Goal: Information Seeking & Learning: Learn about a topic

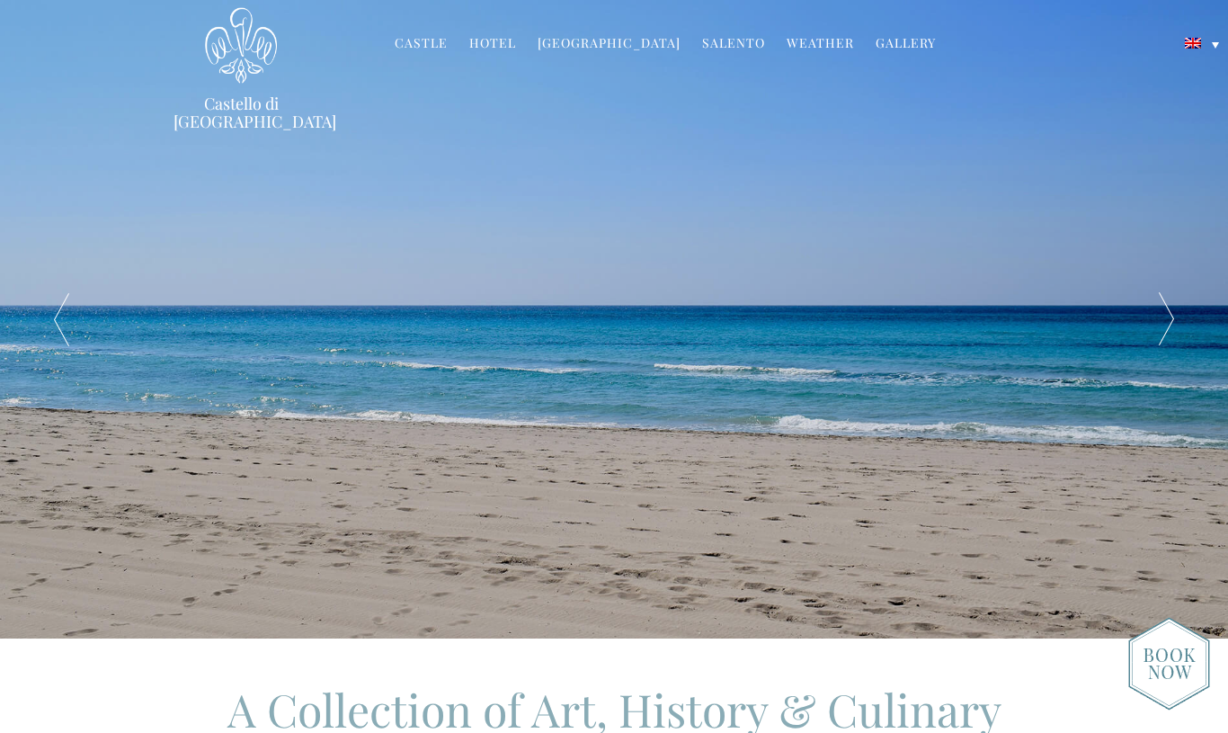
click at [1159, 324] on div at bounding box center [1166, 319] width 123 height 639
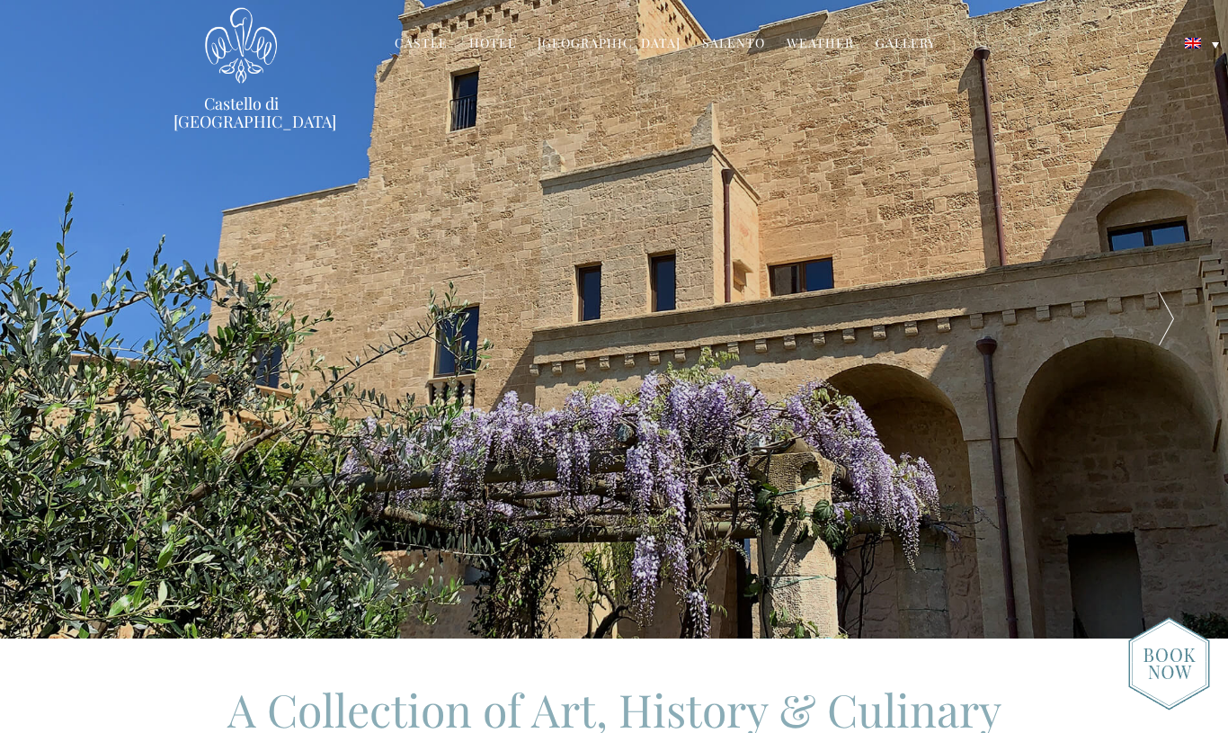
click at [1160, 325] on div at bounding box center [1166, 319] width 123 height 639
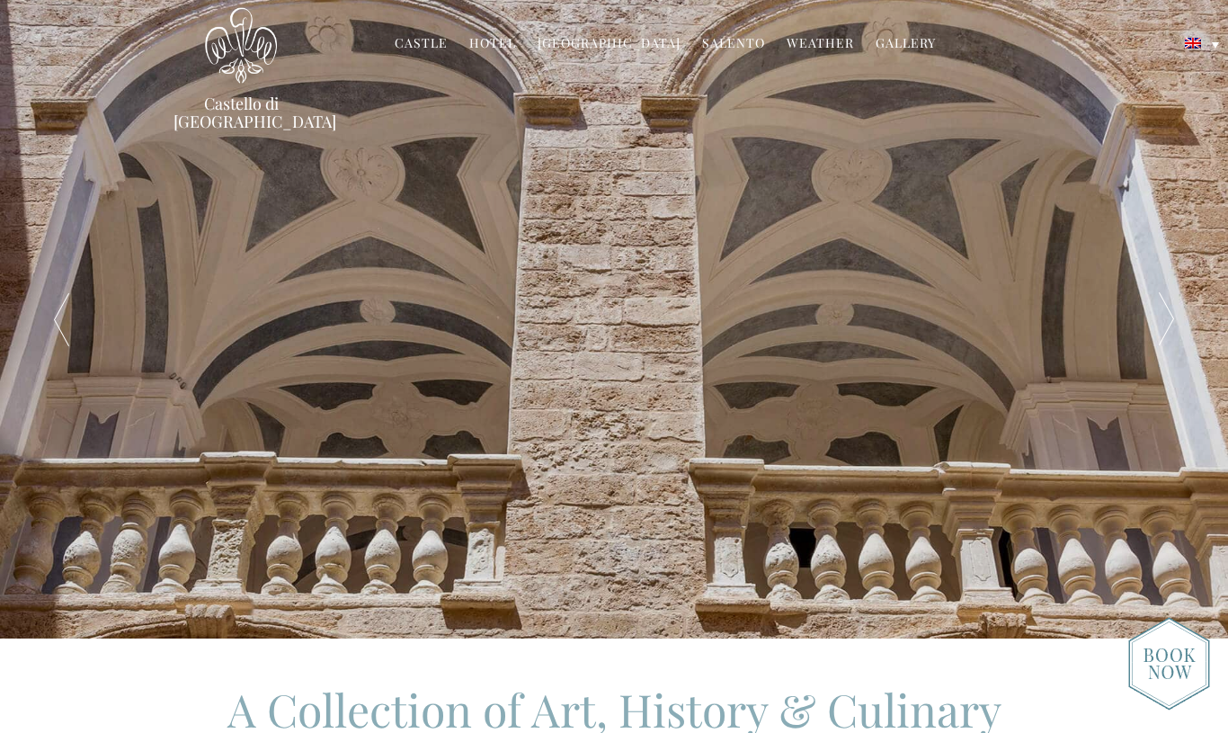
click at [1165, 320] on div at bounding box center [1166, 319] width 123 height 639
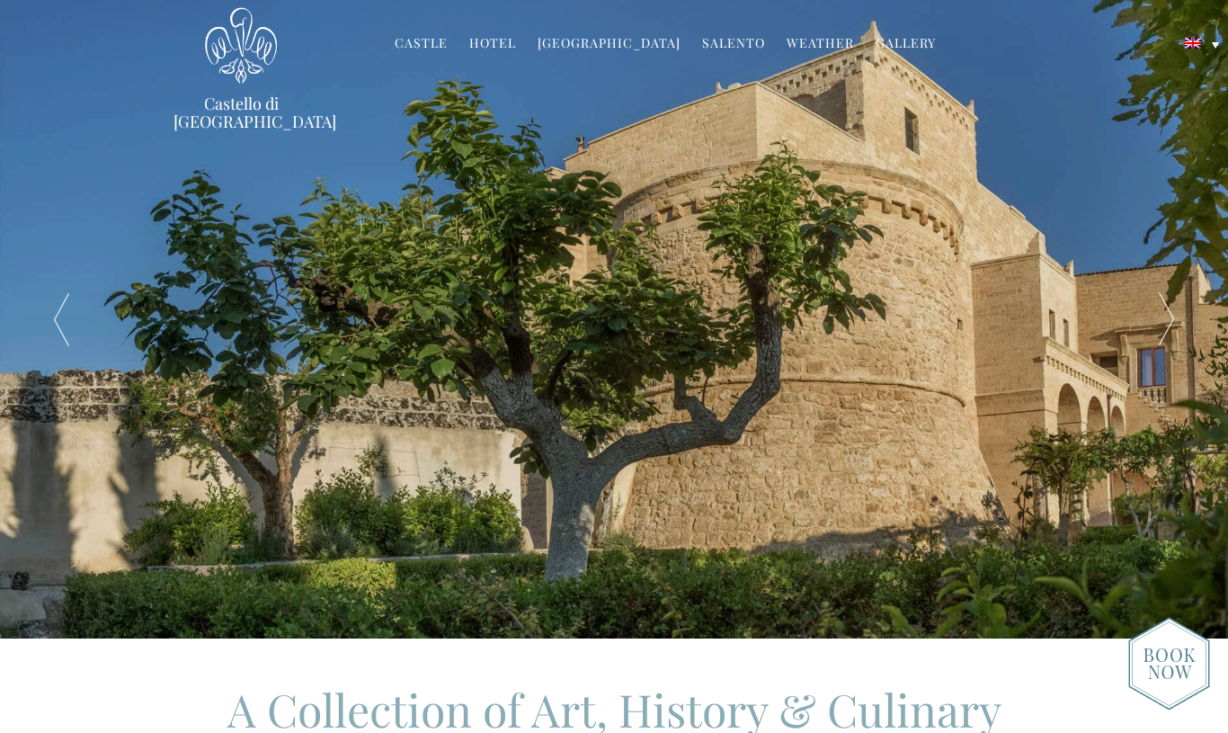
click at [1165, 320] on div at bounding box center [1166, 319] width 123 height 639
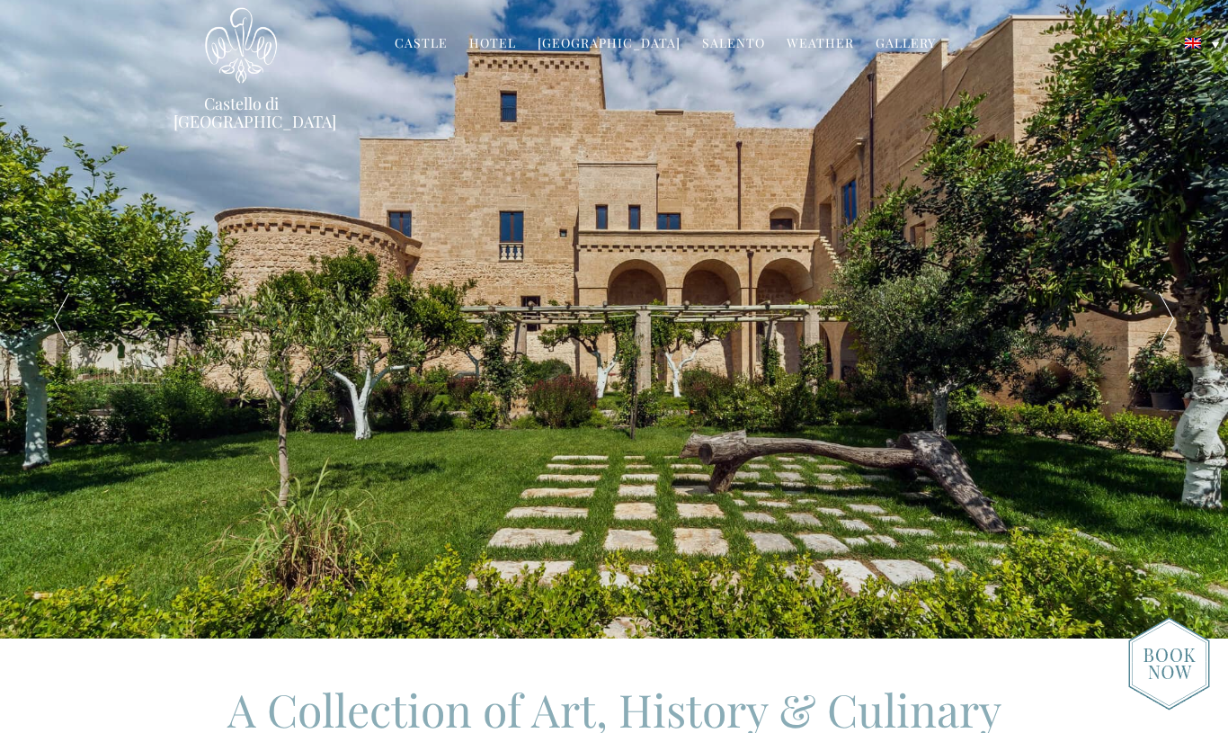
click at [1165, 320] on div at bounding box center [1166, 319] width 123 height 639
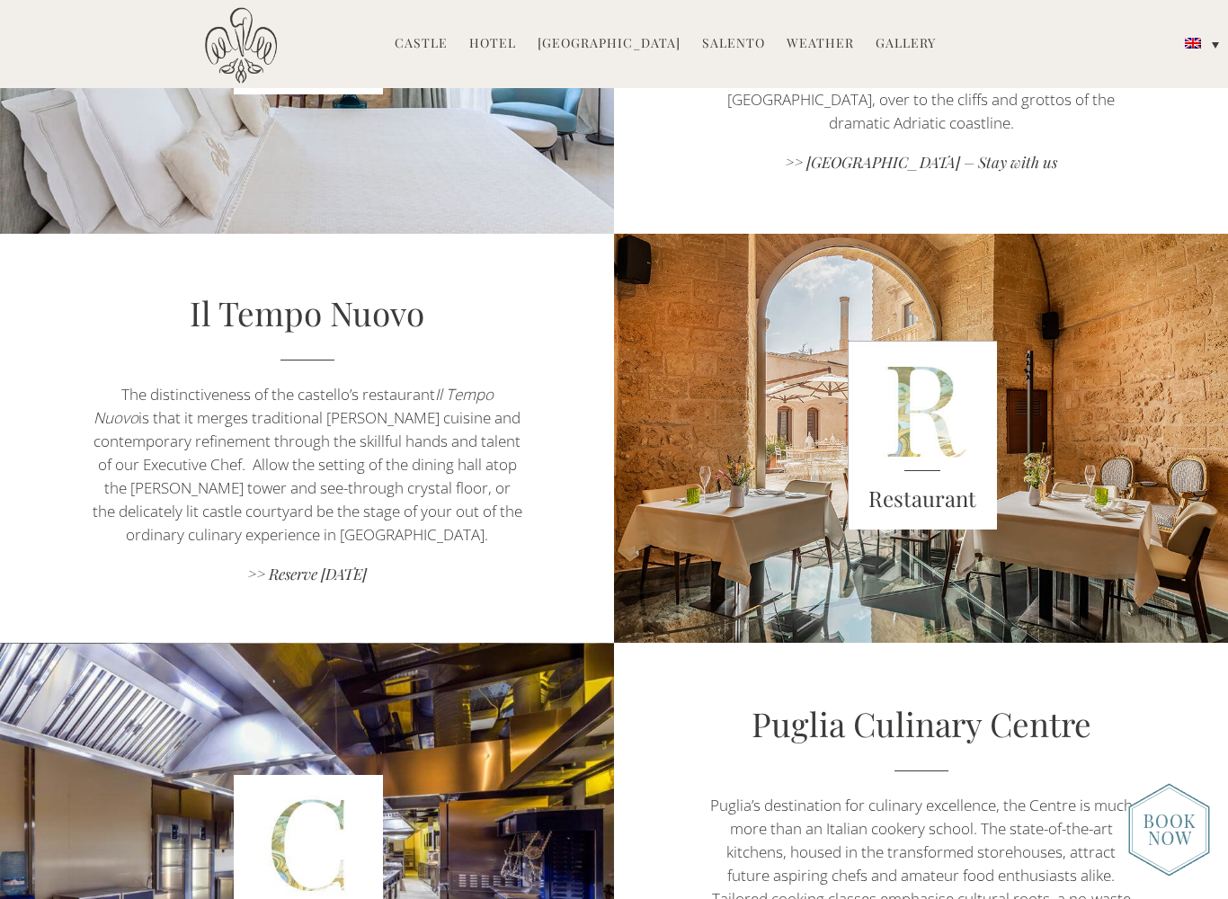
scroll to position [1116, 0]
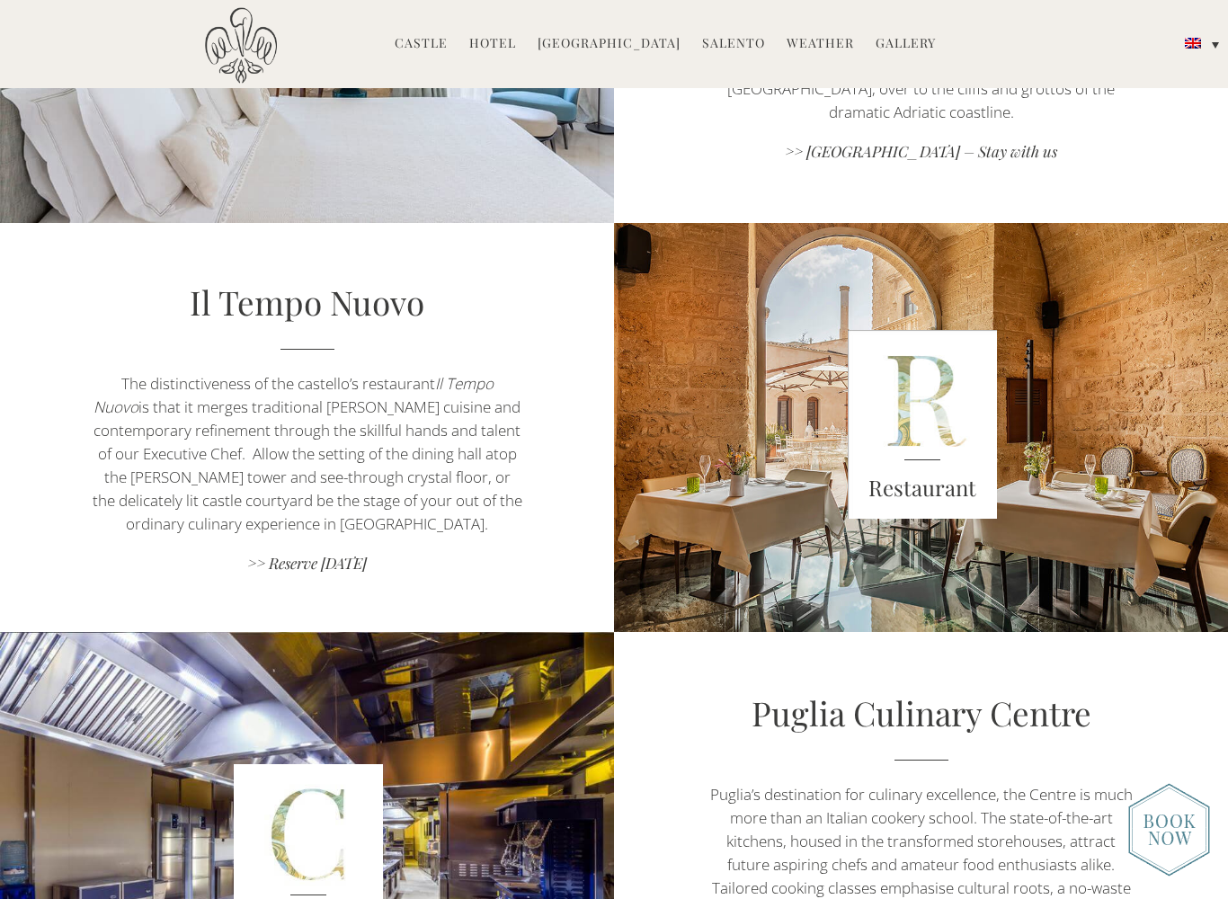
click at [914, 434] on img at bounding box center [922, 424] width 149 height 189
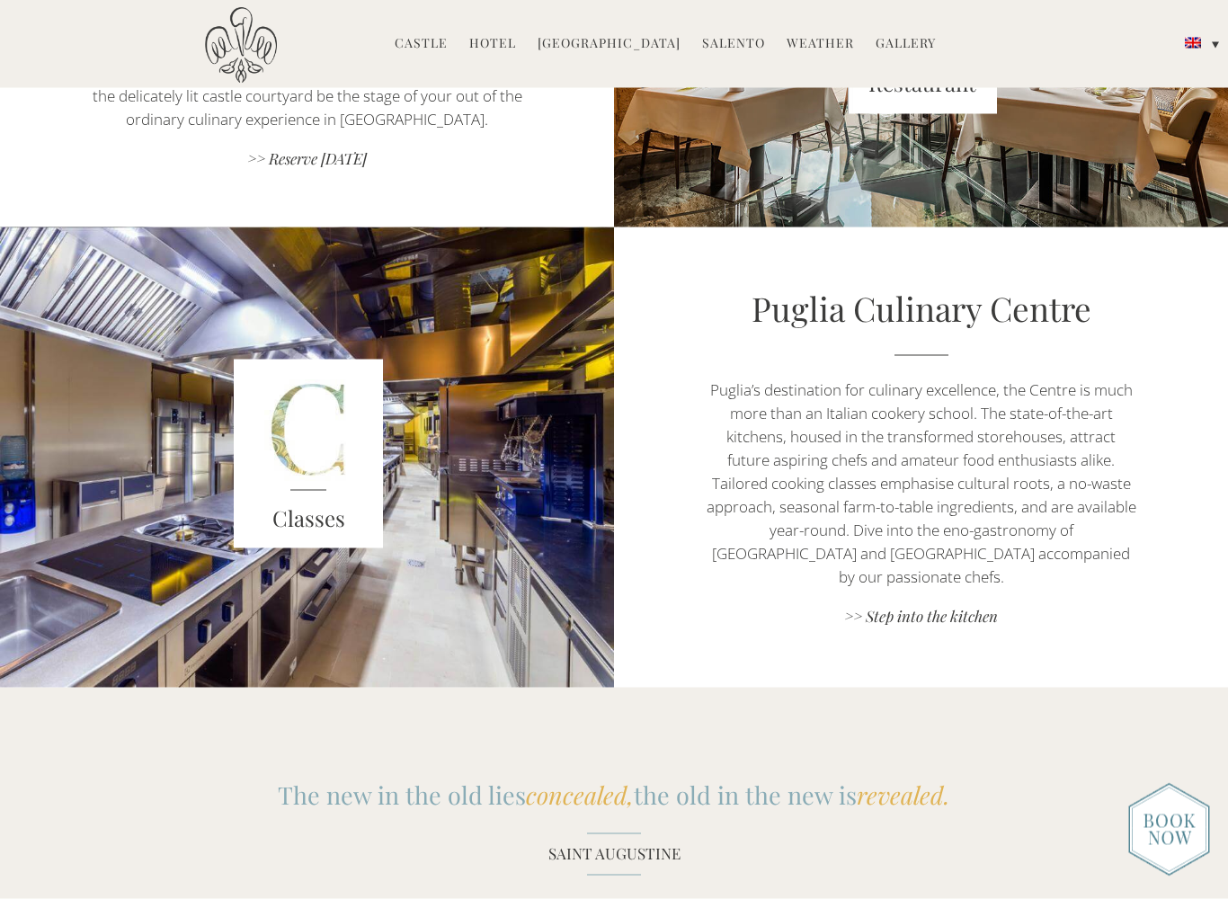
scroll to position [1522, 0]
click at [1211, 63] on link at bounding box center [1202, 66] width 52 height 25
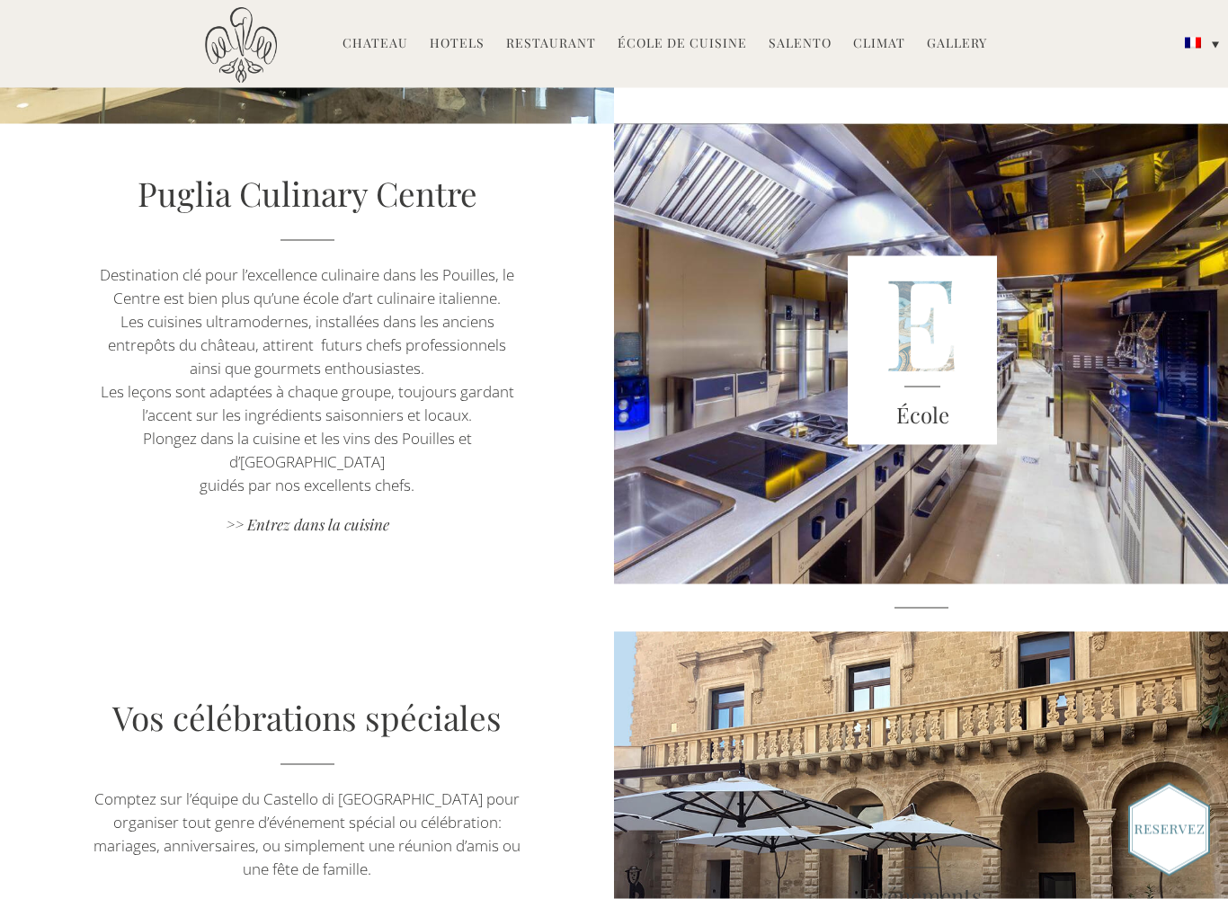
scroll to position [1463, 0]
click at [357, 514] on link ">> Entrez dans la cuisine" at bounding box center [307, 526] width 430 height 24
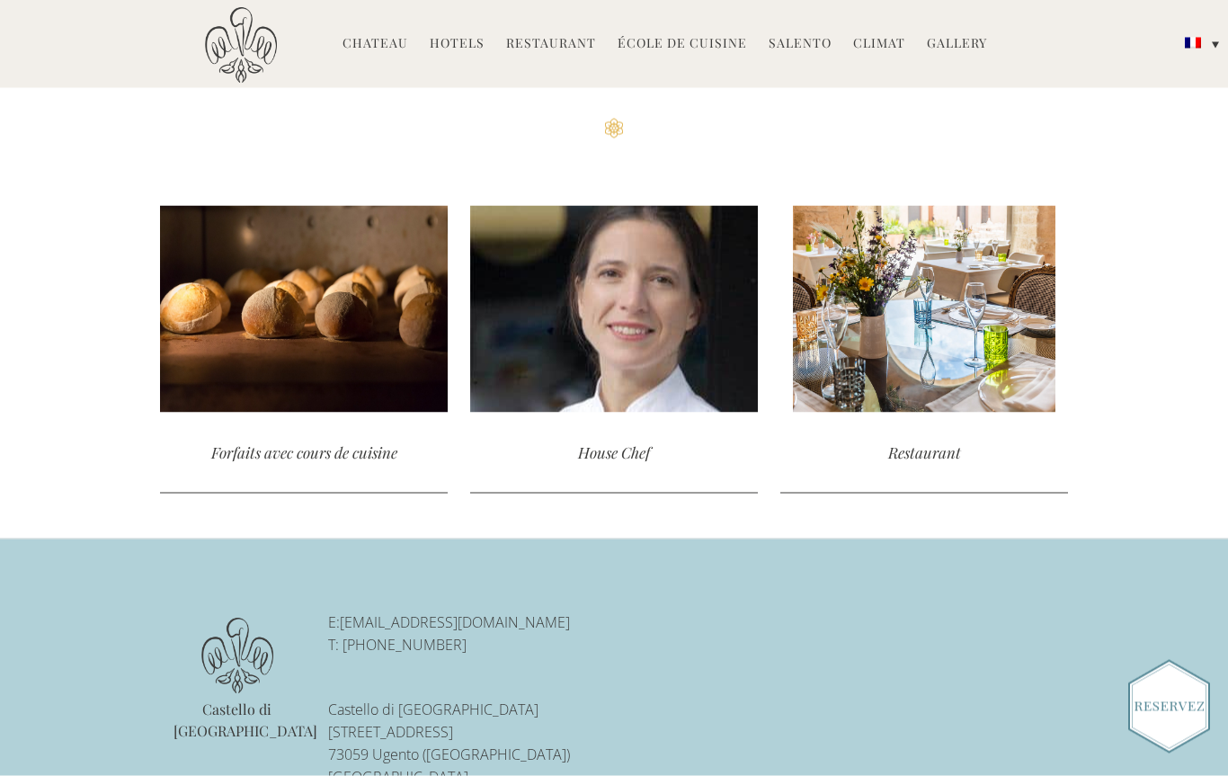
scroll to position [4267, 0]
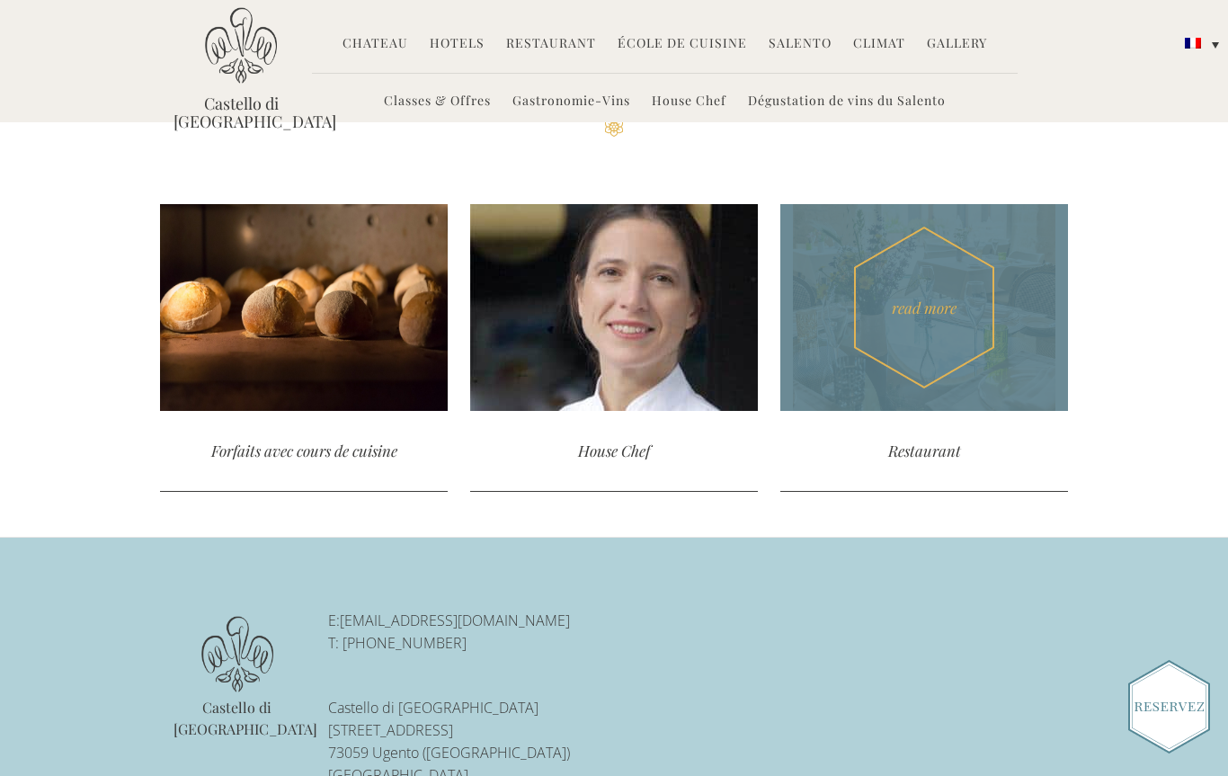
click at [973, 237] on div "read more" at bounding box center [925, 307] width 288 height 207
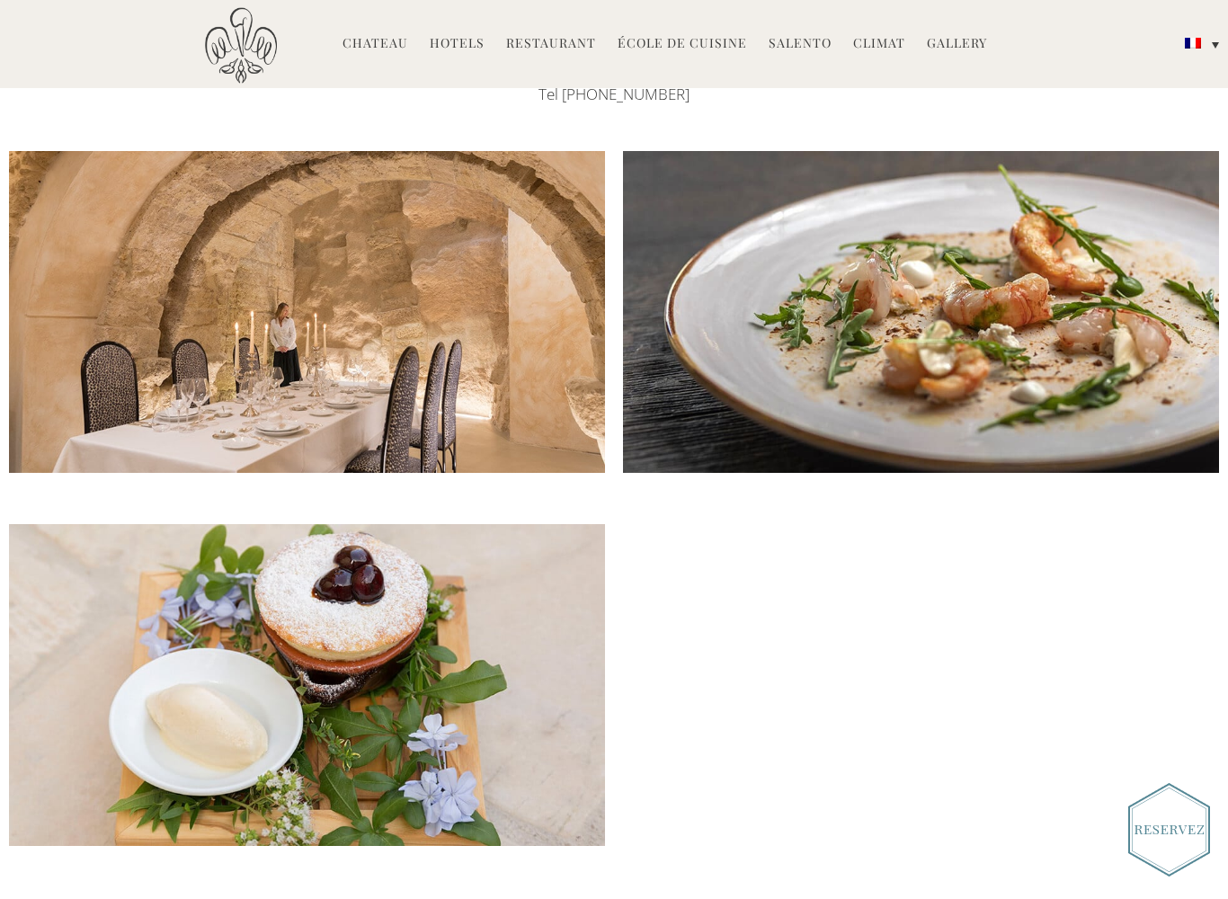
scroll to position [3623, 0]
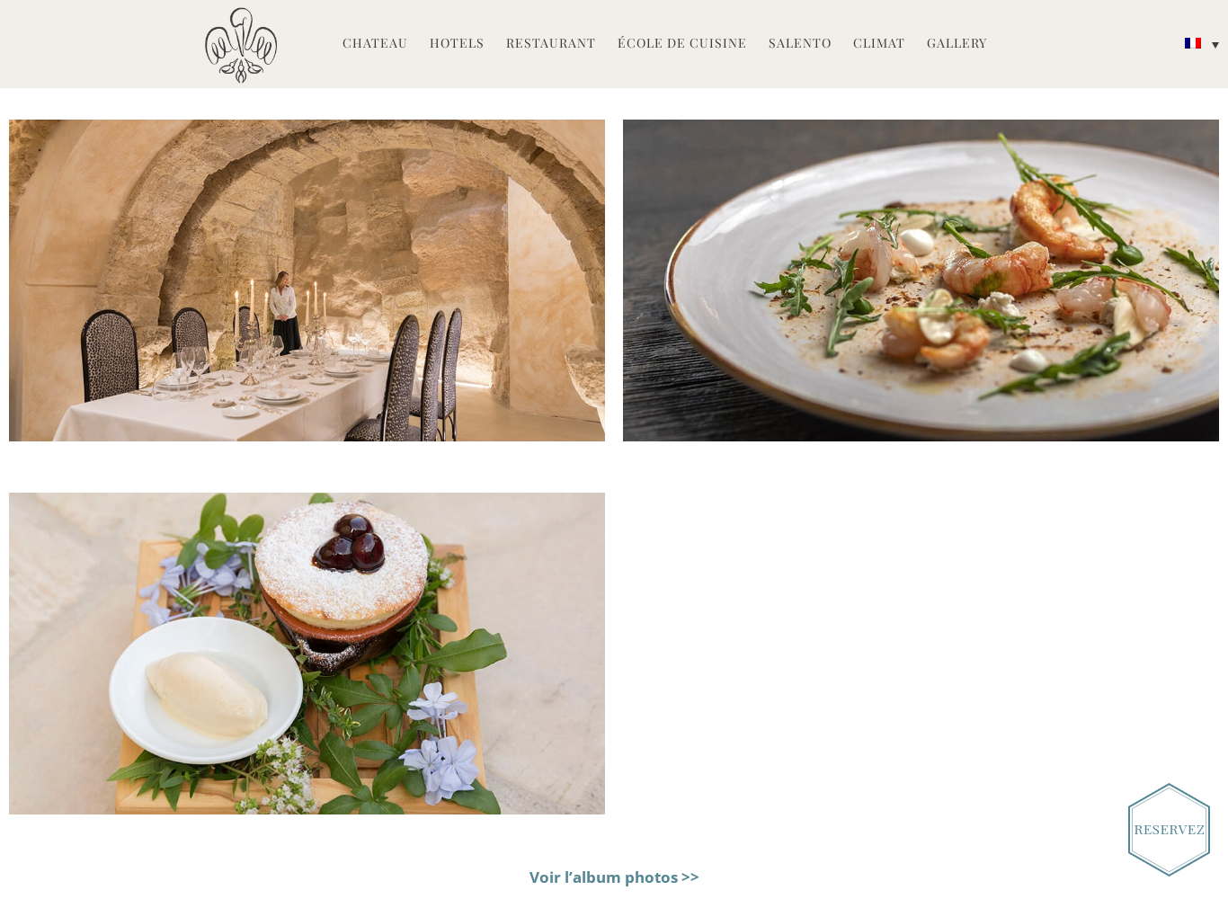
click at [941, 237] on img at bounding box center [921, 281] width 596 height 322
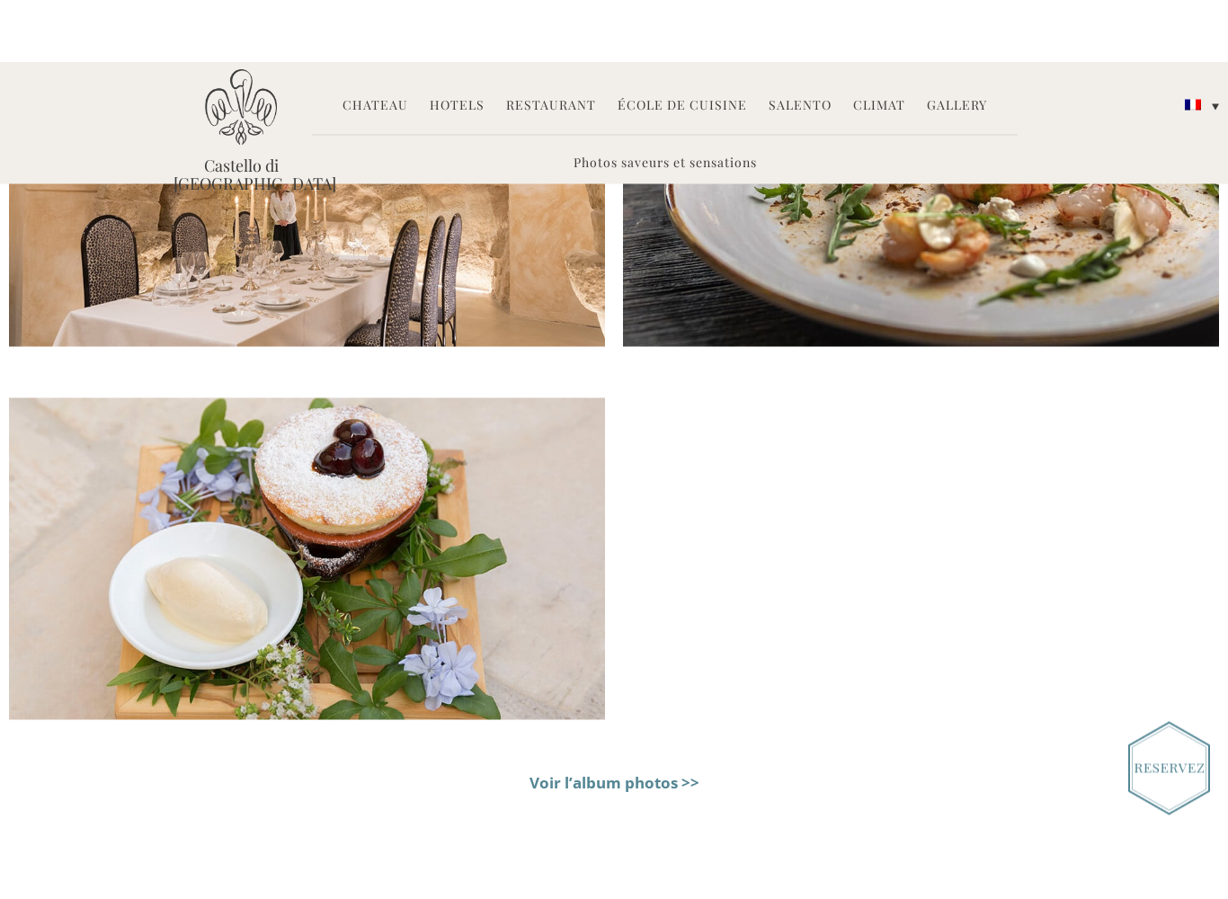
scroll to position [3628, 0]
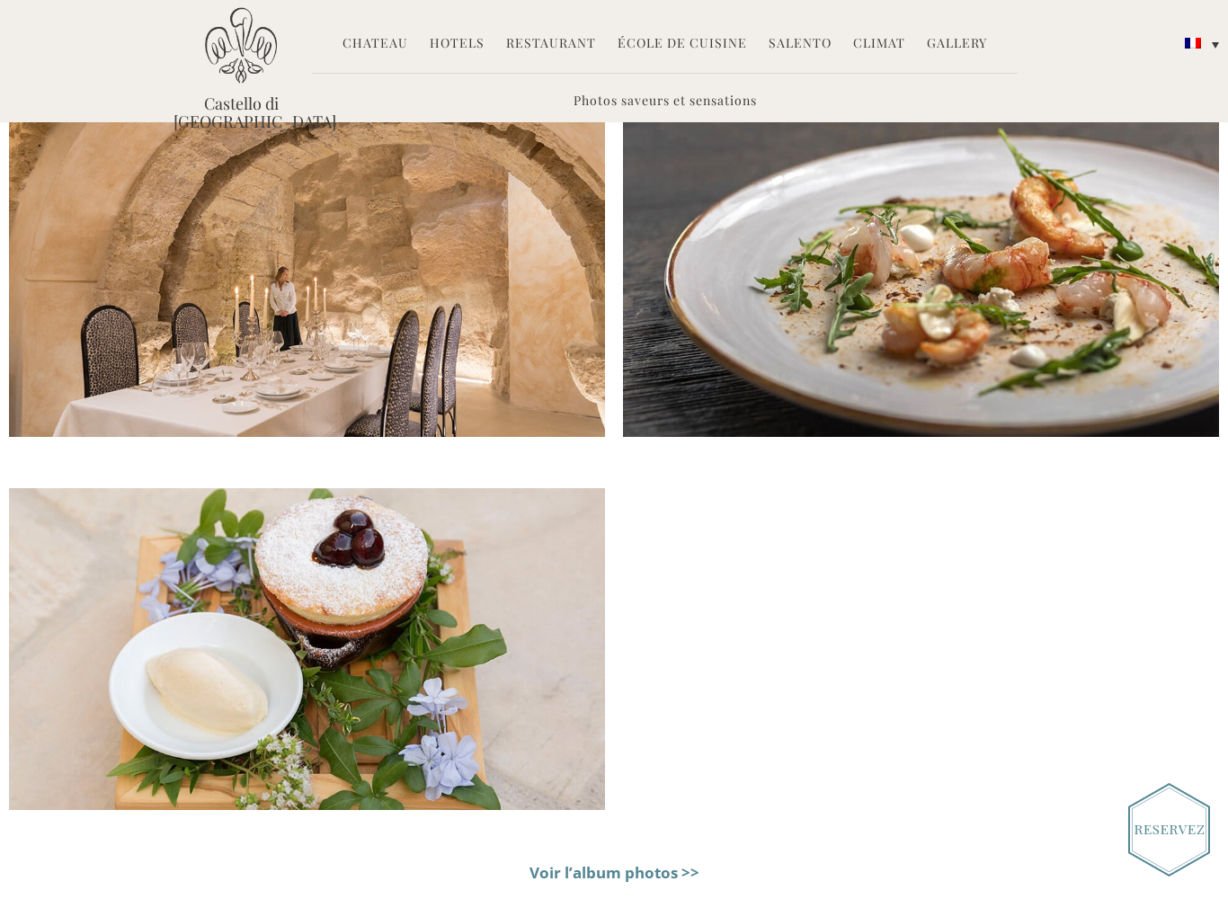
click at [804, 40] on link "Salento" at bounding box center [800, 44] width 63 height 21
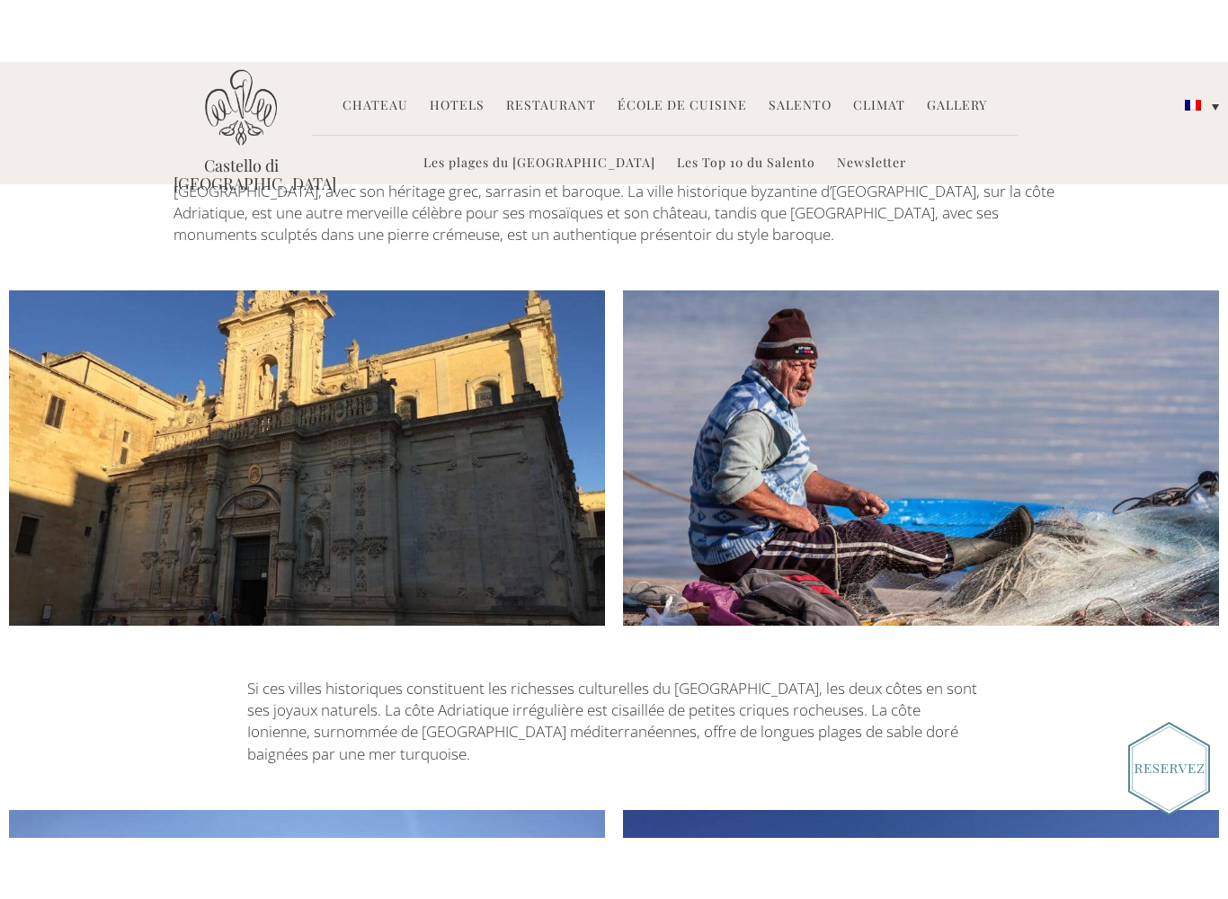
scroll to position [3294, 0]
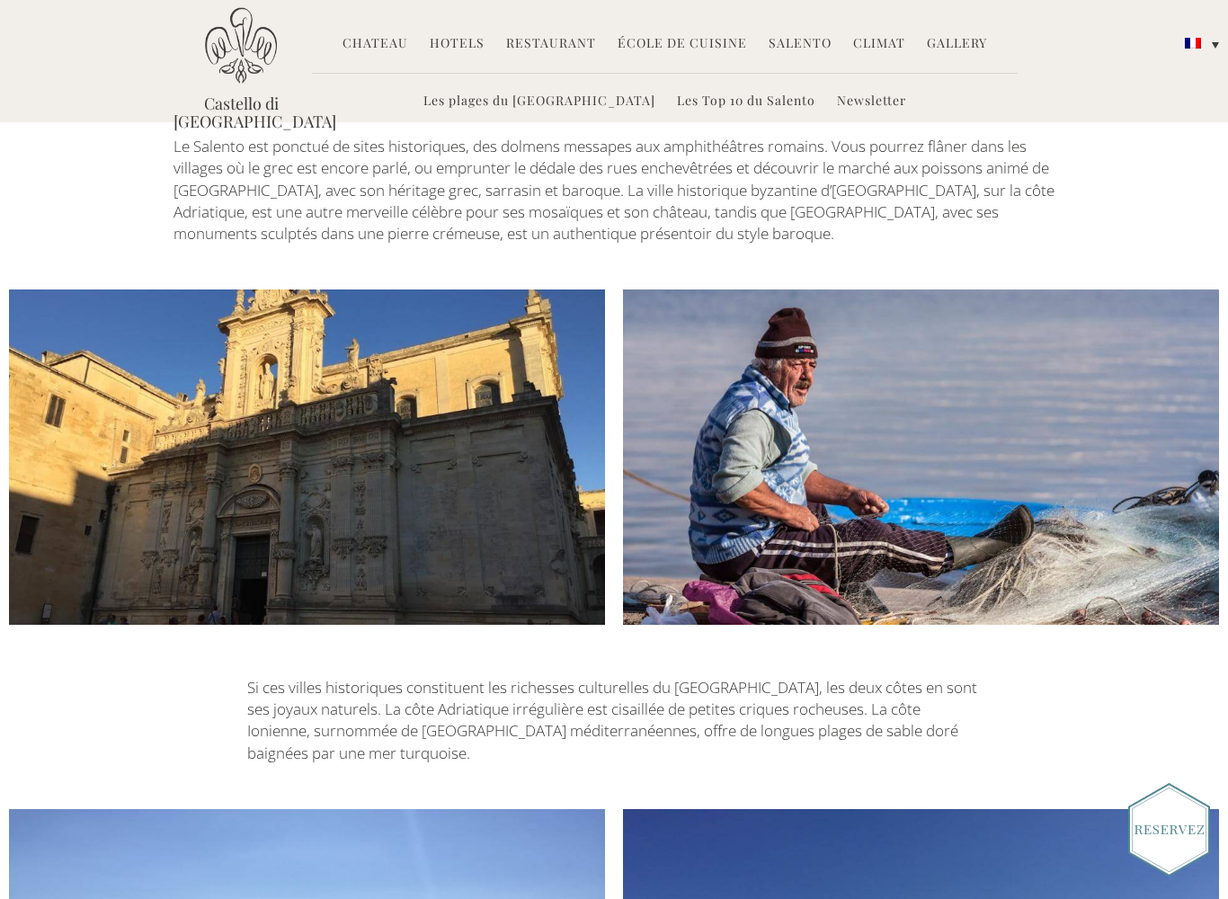
click at [683, 105] on link "Les Top 10 du Salento" at bounding box center [746, 102] width 138 height 21
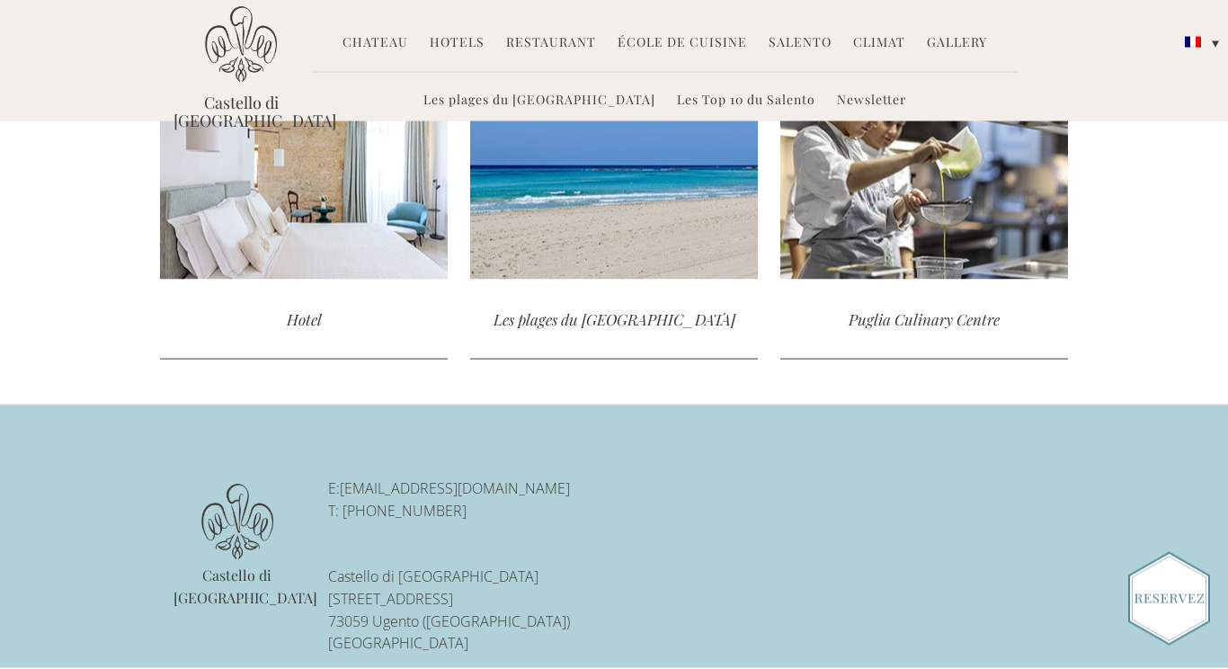
scroll to position [4412, 0]
